Goal: Transaction & Acquisition: Subscribe to service/newsletter

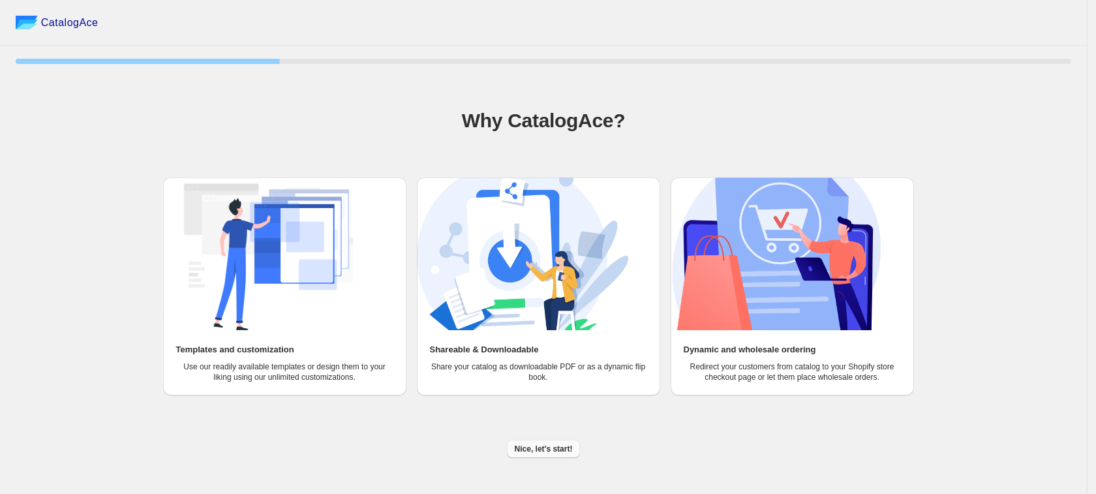
click at [544, 450] on span "Nice, let's start!" at bounding box center [544, 449] width 58 height 10
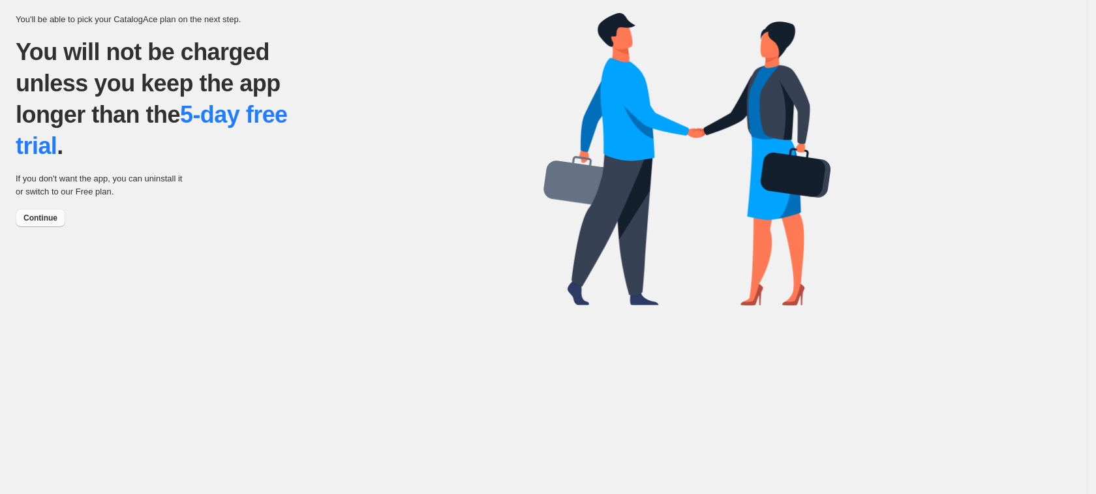
click at [29, 216] on span "Continue" at bounding box center [40, 218] width 34 height 10
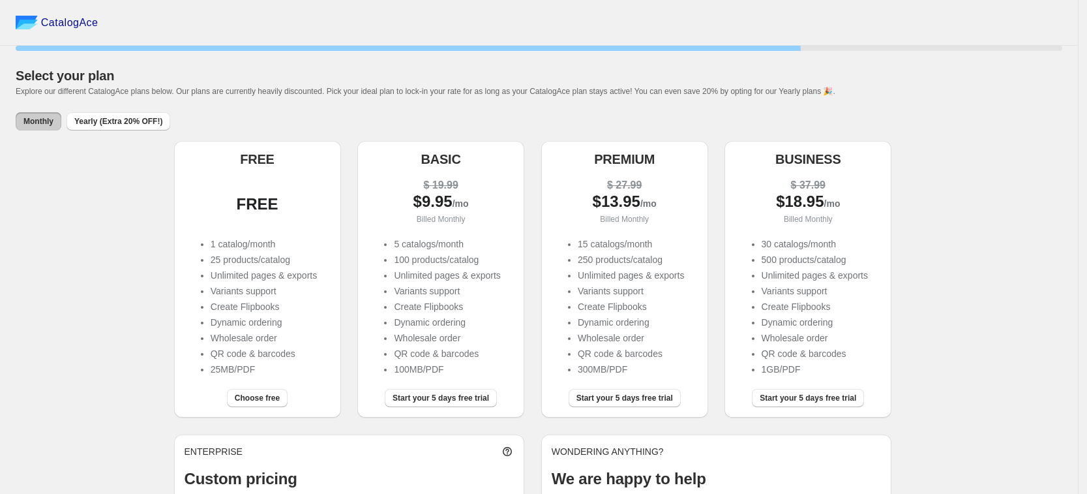
click at [269, 292] on li "Variants support" at bounding box center [264, 290] width 106 height 13
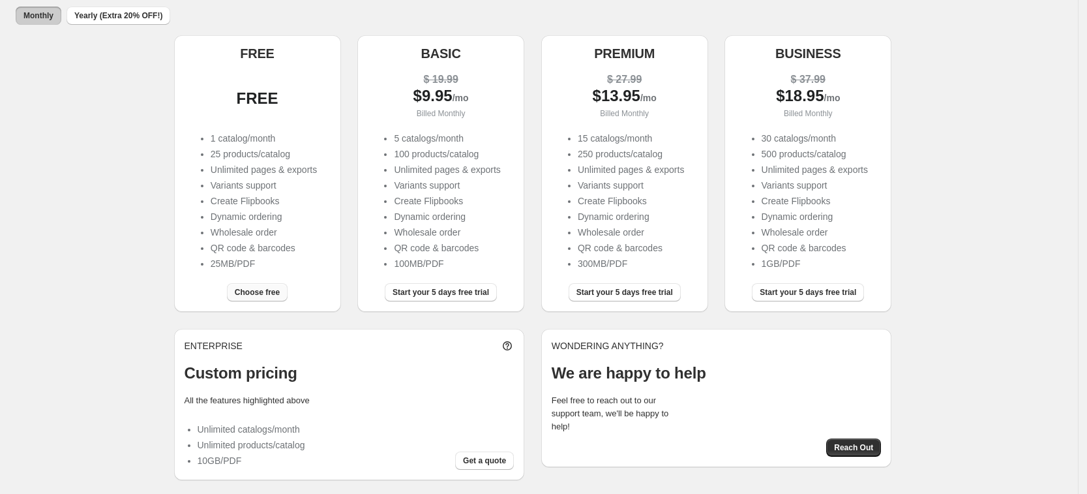
scroll to position [110, 0]
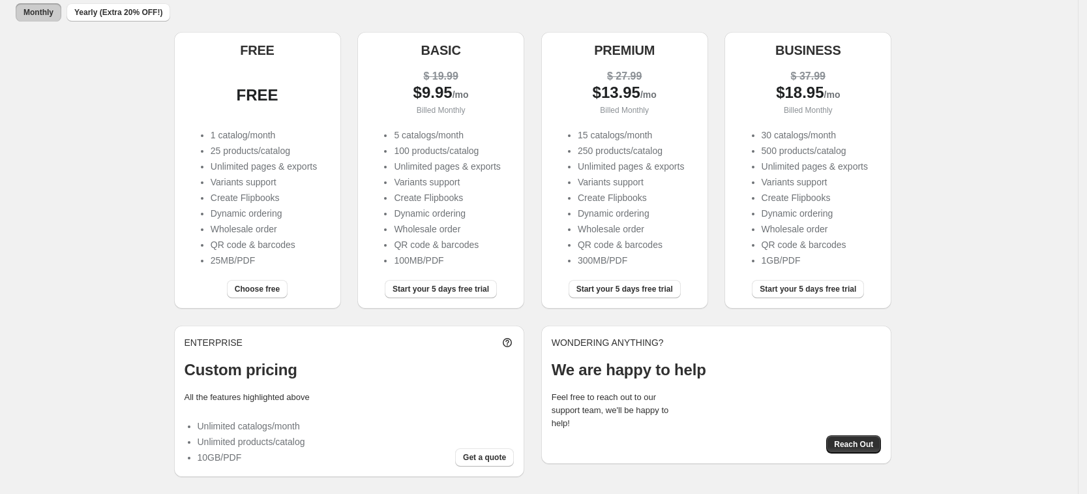
click at [239, 104] on div "FREE" at bounding box center [258, 93] width 146 height 50
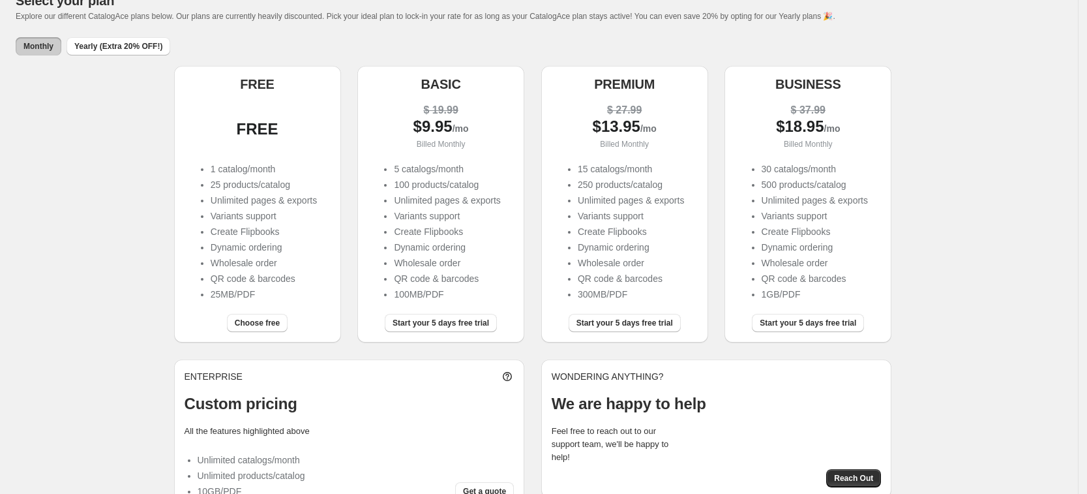
scroll to position [82, 0]
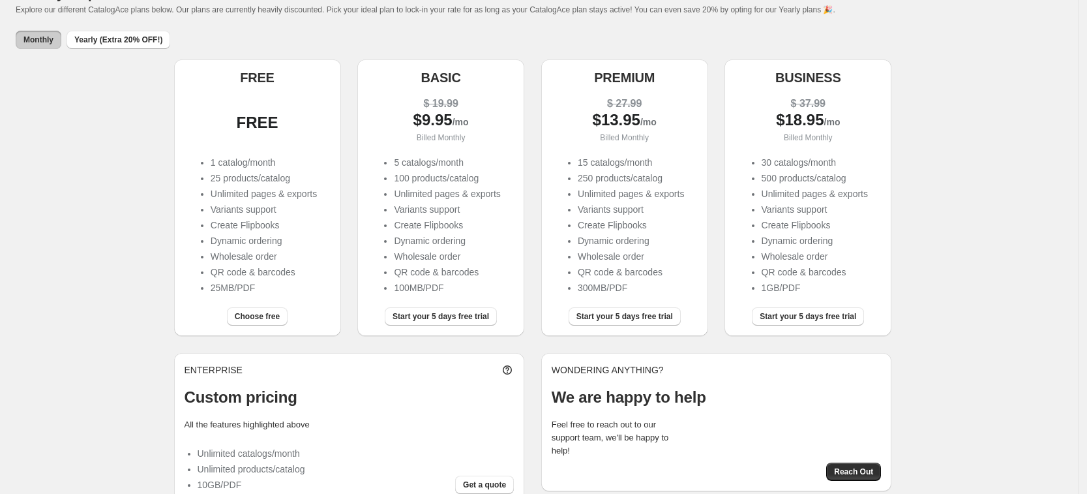
click at [261, 326] on div "Choose free" at bounding box center [257, 319] width 167 height 34
click at [261, 326] on button "Choose free" at bounding box center [257, 316] width 61 height 18
